Goal: Task Accomplishment & Management: Manage account settings

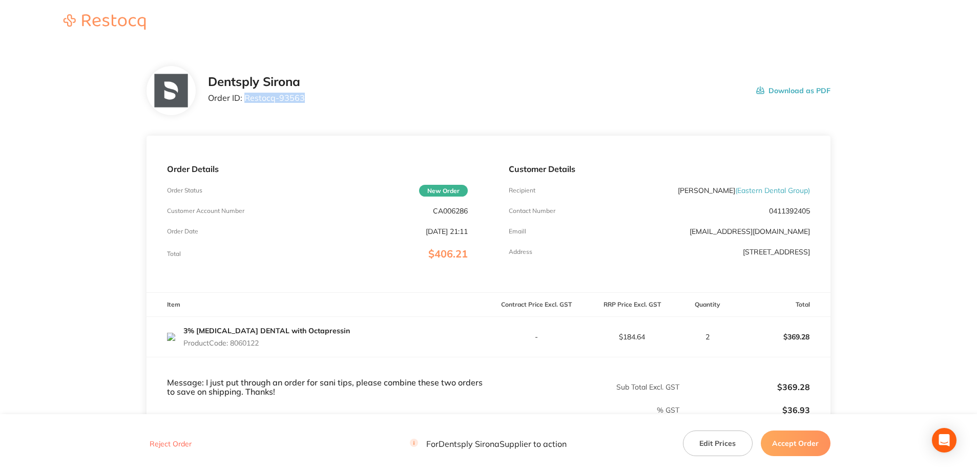
drag, startPoint x: 302, startPoint y: 100, endPoint x: 246, endPoint y: 99, distance: 56.4
click at [246, 99] on p "Order ID: Restocq- 93563" at bounding box center [256, 97] width 97 height 9
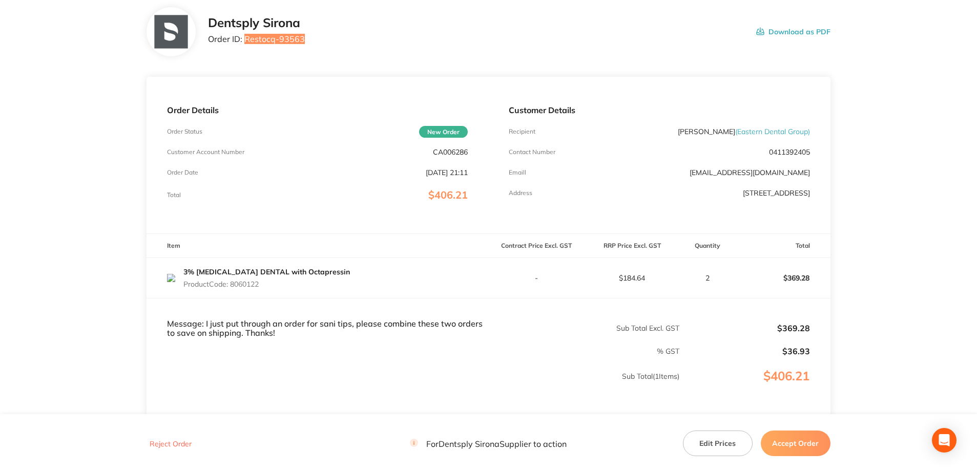
scroll to position [143, 0]
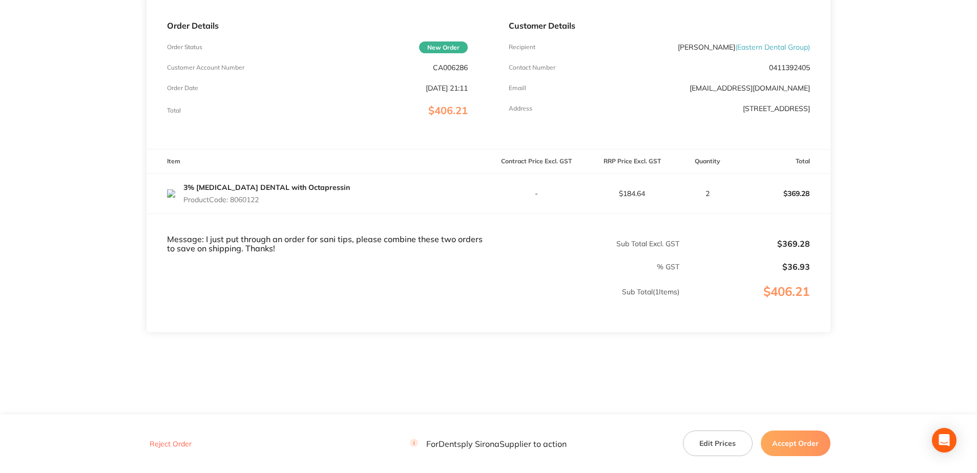
drag, startPoint x: 265, startPoint y: 207, endPoint x: 234, endPoint y: 203, distance: 31.5
click at [234, 203] on div "3% Citanest DENTAL with Octapressin Product Code: 8060122" at bounding box center [266, 193] width 167 height 29
copy p "8060122"
click at [800, 441] on button "Accept Order" at bounding box center [796, 444] width 70 height 26
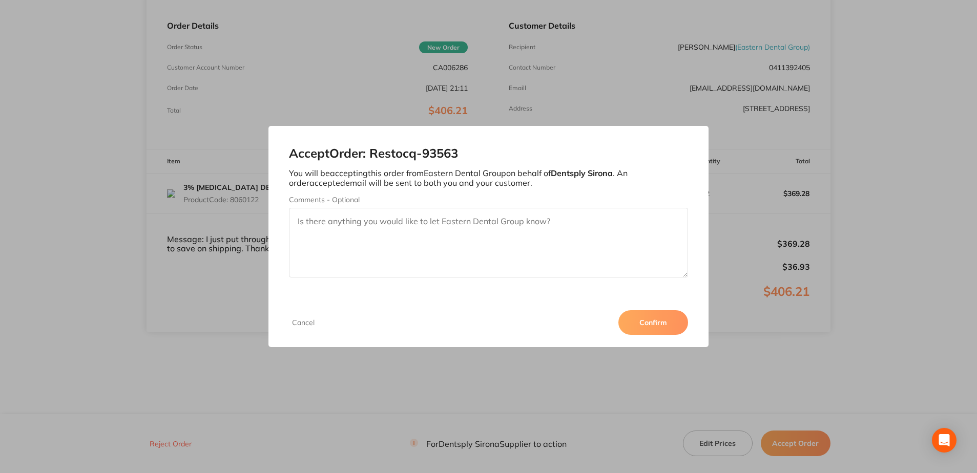
click at [654, 326] on button "Confirm" at bounding box center [653, 322] width 70 height 25
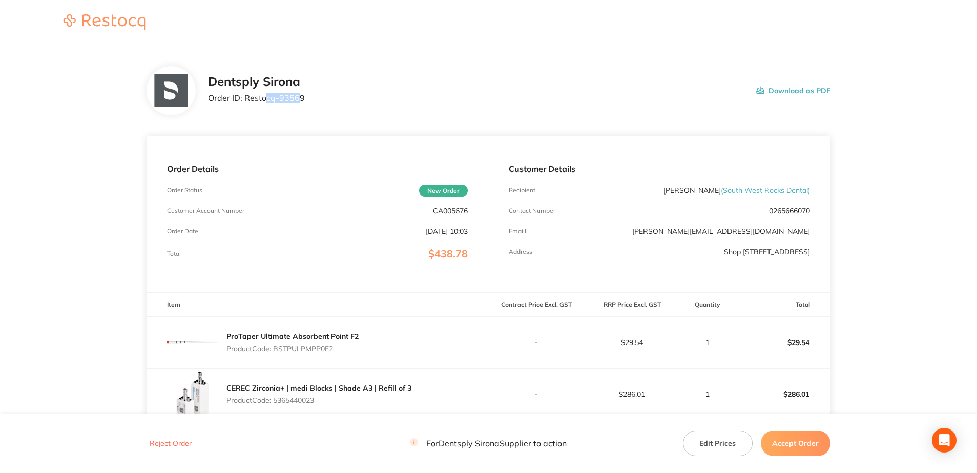
drag, startPoint x: 299, startPoint y: 102, endPoint x: 264, endPoint y: 105, distance: 35.4
click at [264, 105] on div "Dentsply Sirona Order ID: Restocq- 93569" at bounding box center [256, 91] width 97 height 32
drag, startPoint x: 264, startPoint y: 105, endPoint x: 318, endPoint y: 104, distance: 53.8
click at [318, 104] on div "Dentsply Sirona Order ID: Restocq- 93569 Download as PDF" at bounding box center [519, 91] width 622 height 32
drag, startPoint x: 296, startPoint y: 102, endPoint x: 242, endPoint y: 108, distance: 53.6
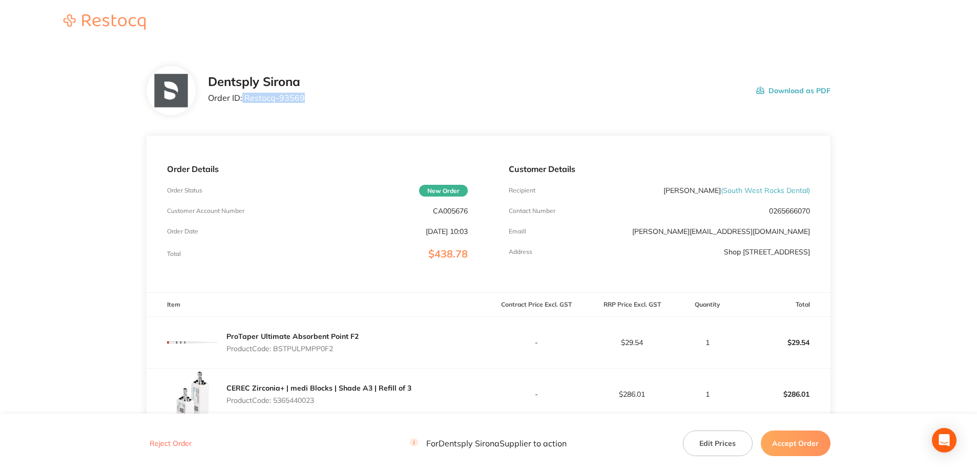
click at [242, 108] on div "Dentsply Sirona Order ID: Restocq- 93569 Download as PDF" at bounding box center [489, 90] width 684 height 49
drag, startPoint x: 242, startPoint y: 108, endPoint x: 370, endPoint y: 87, distance: 129.9
click at [370, 87] on div "Dentsply Sirona Order ID: Restocq- 93569 Download as PDF" at bounding box center [519, 91] width 622 height 32
drag, startPoint x: 297, startPoint y: 101, endPoint x: 245, endPoint y: 103, distance: 51.3
click at [245, 103] on div "Dentsply Sirona Order ID: Restocq- 93569 Download as PDF" at bounding box center [519, 91] width 622 height 32
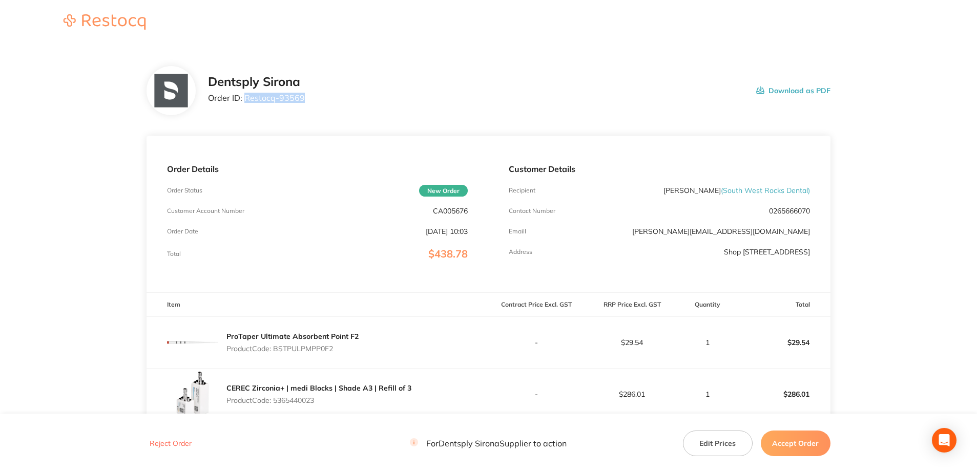
copy p "Restocq- 93569"
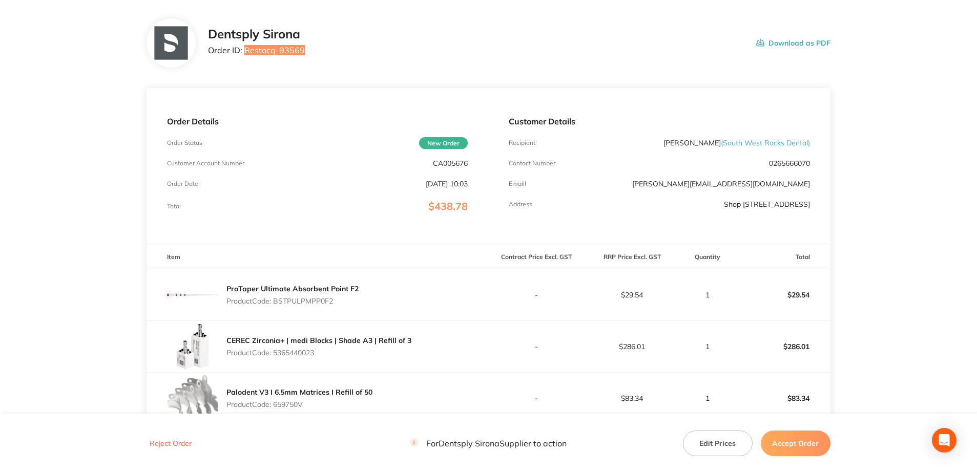
scroll to position [154, 0]
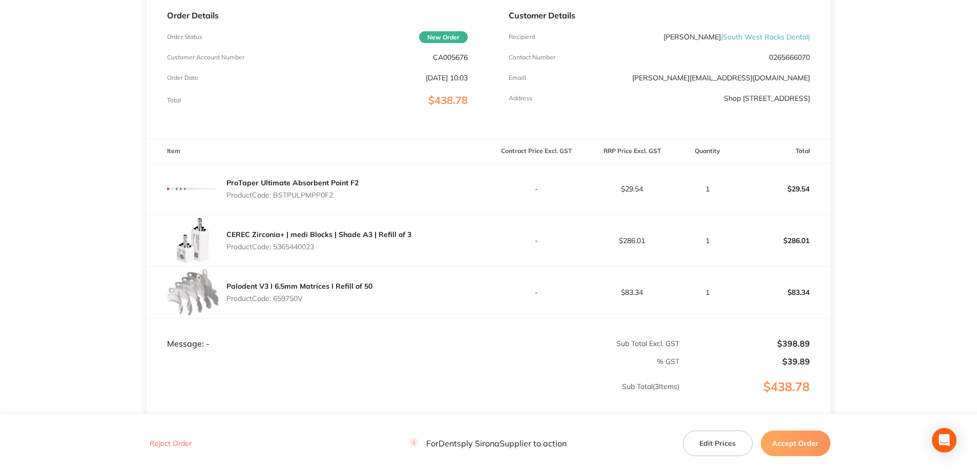
drag, startPoint x: 333, startPoint y: 198, endPoint x: 276, endPoint y: 197, distance: 56.9
click at [276, 197] on p "Product Code: BSTPULPMPP0F2" at bounding box center [292, 195] width 132 height 8
copy p "BSTPULPMPP0F2"
drag, startPoint x: 318, startPoint y: 250, endPoint x: 276, endPoint y: 250, distance: 42.5
click at [276, 250] on p "Product Code: 5365440023" at bounding box center [318, 247] width 185 height 8
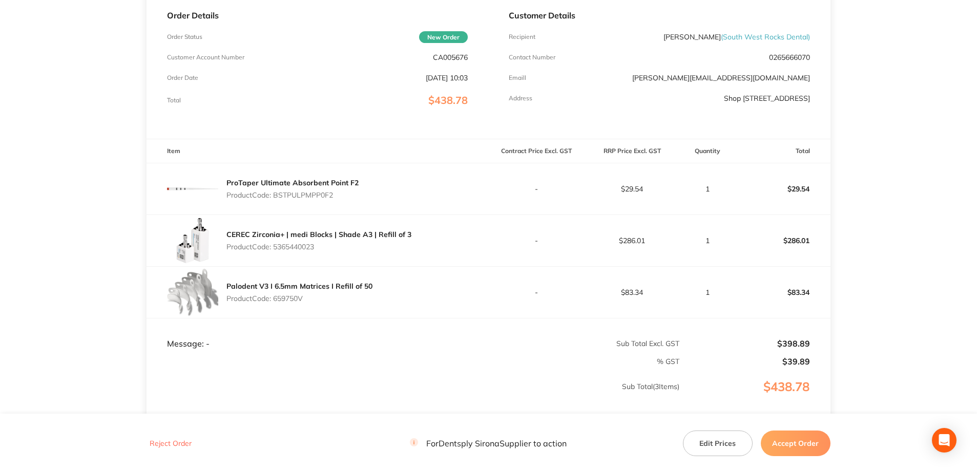
copy p "5365440023"
drag, startPoint x: 309, startPoint y: 302, endPoint x: 275, endPoint y: 302, distance: 34.8
click at [275, 302] on p "Product Code: 659750V" at bounding box center [299, 299] width 146 height 8
copy p "659750V"
click at [789, 443] on button "Accept Order" at bounding box center [796, 444] width 70 height 26
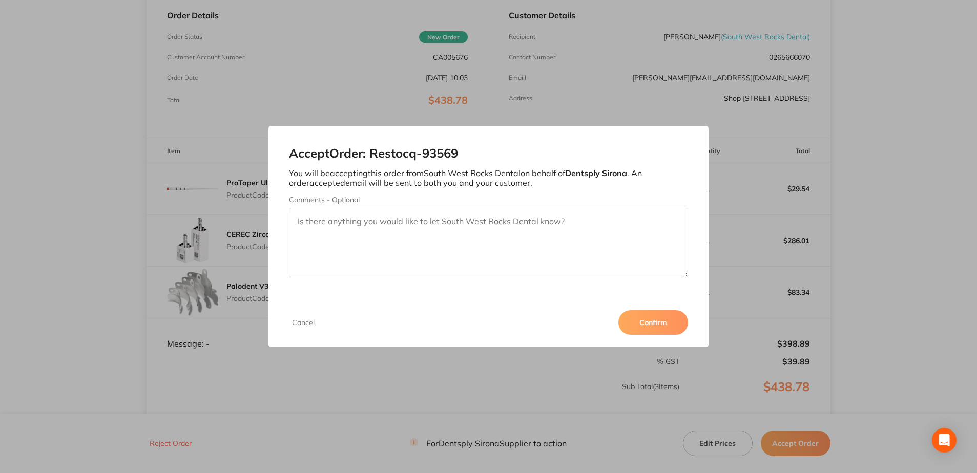
click at [635, 324] on button "Confirm" at bounding box center [653, 322] width 70 height 25
